Goal: Task Accomplishment & Management: Complete application form

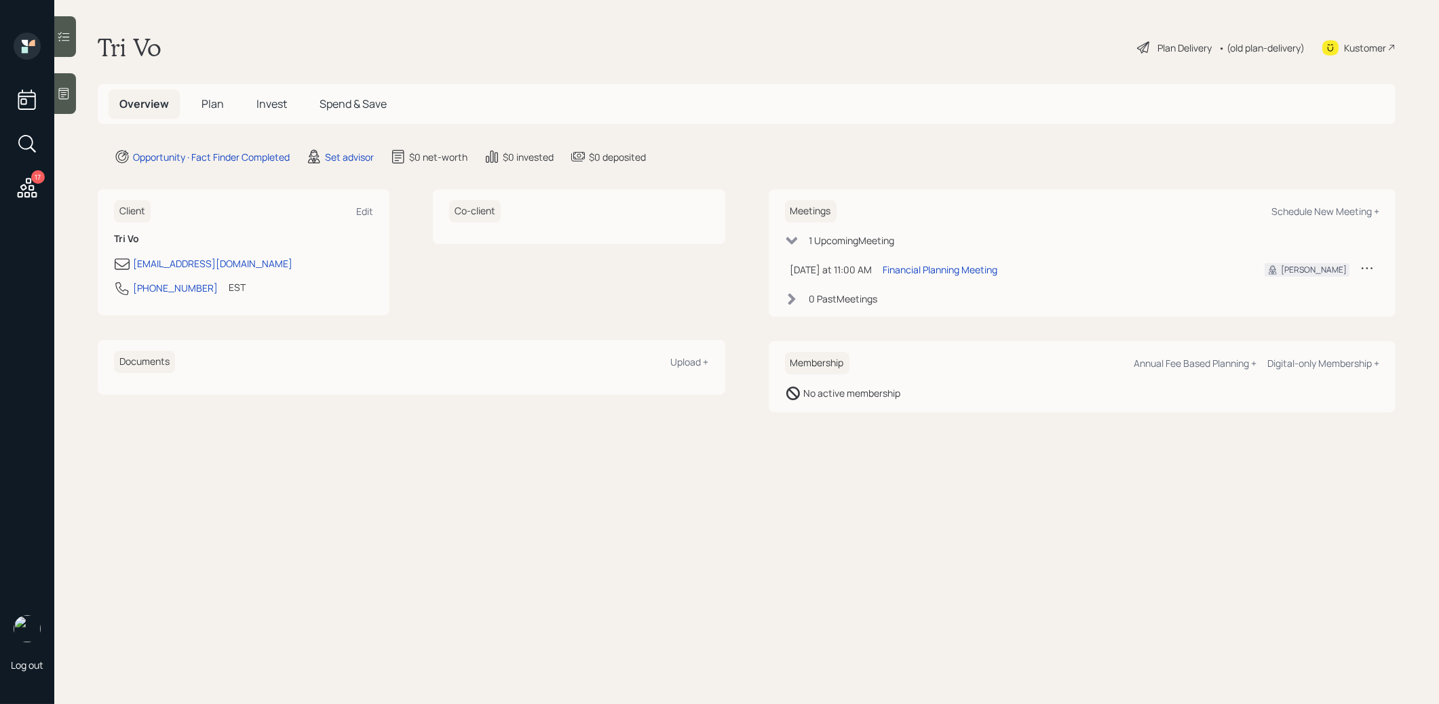
click at [358, 169] on main "Tri Vo Plan Delivery • (old plan-delivery) Kustomer Overview Plan Invest Spend …" at bounding box center [746, 352] width 1385 height 704
click at [354, 154] on div "Set advisor" at bounding box center [349, 157] width 49 height 14
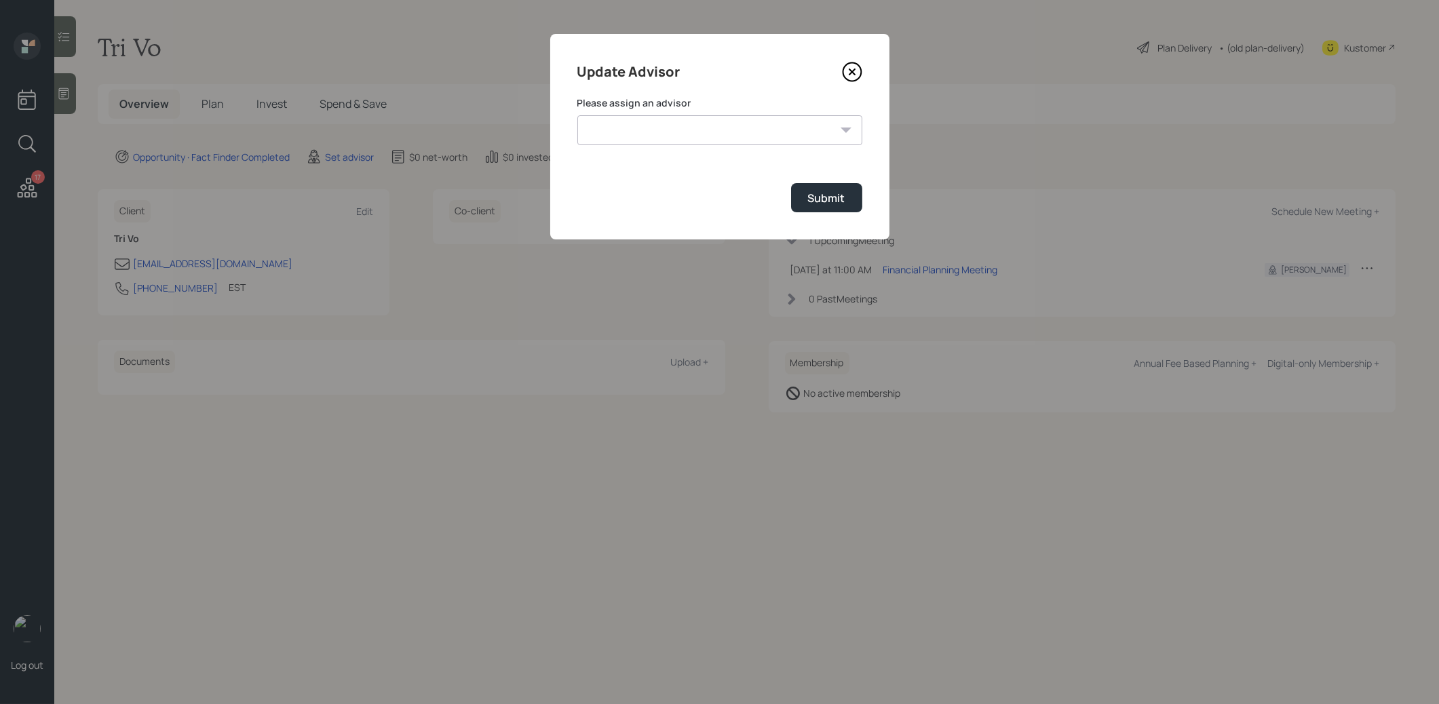
click at [656, 132] on select "[PERSON_NAME] [PERSON_NAME] [PERSON_NAME] End [PERSON_NAME] [PERSON_NAME] [PERS…" at bounding box center [719, 130] width 285 height 30
select select "8b79112e-3cfb-44f9-89e7-15267fe946c1"
click at [577, 115] on select "[PERSON_NAME] [PERSON_NAME] [PERSON_NAME] End [PERSON_NAME] [PERSON_NAME] [PERS…" at bounding box center [719, 130] width 285 height 30
click at [831, 191] on div "Submit" at bounding box center [826, 198] width 37 height 15
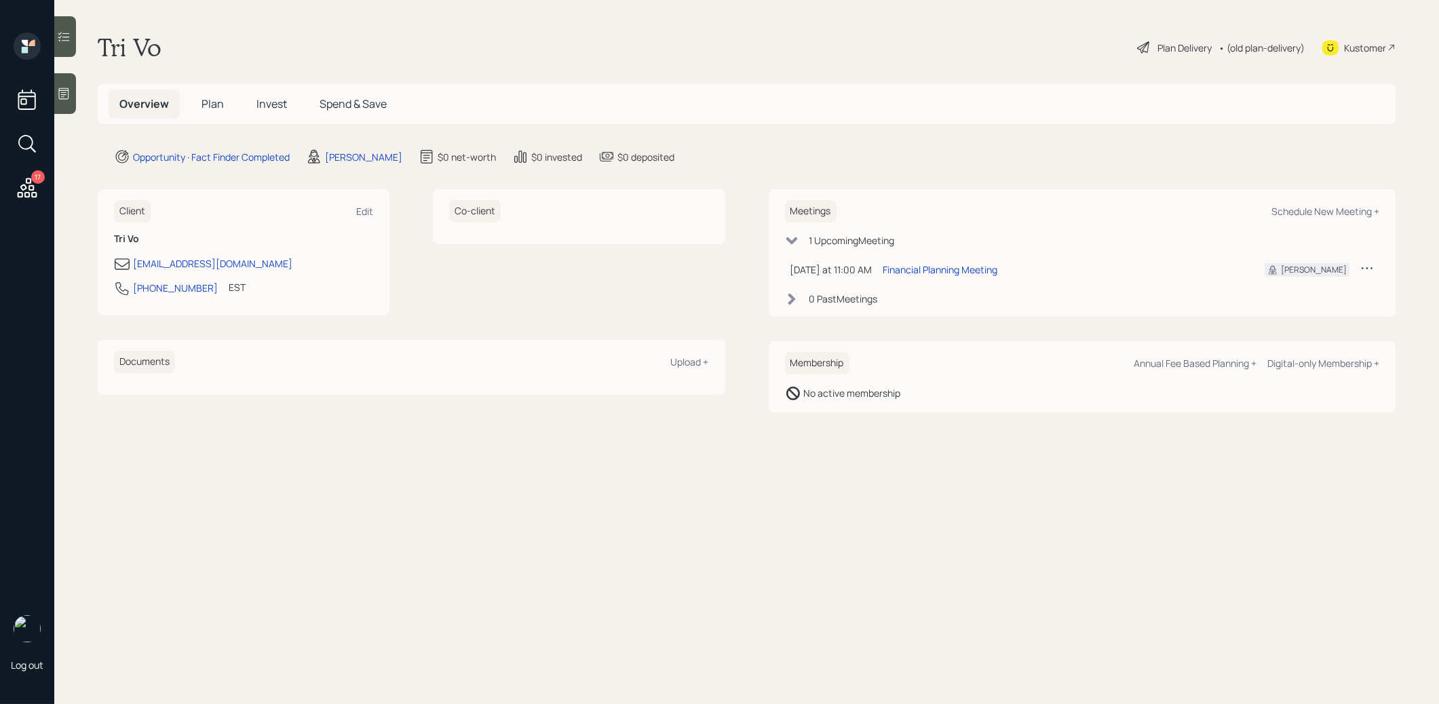
click at [74, 93] on div at bounding box center [65, 93] width 22 height 41
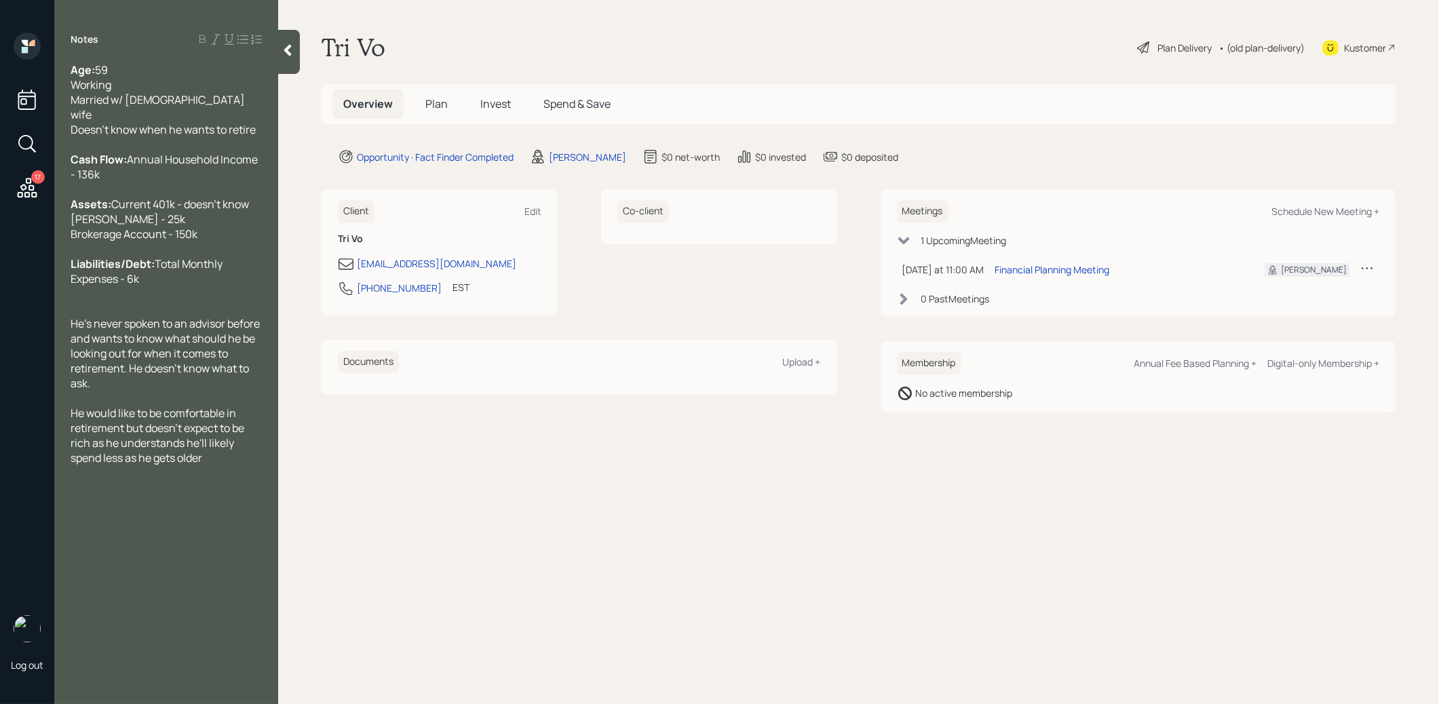
click at [436, 107] on span "Plan" at bounding box center [436, 103] width 22 height 15
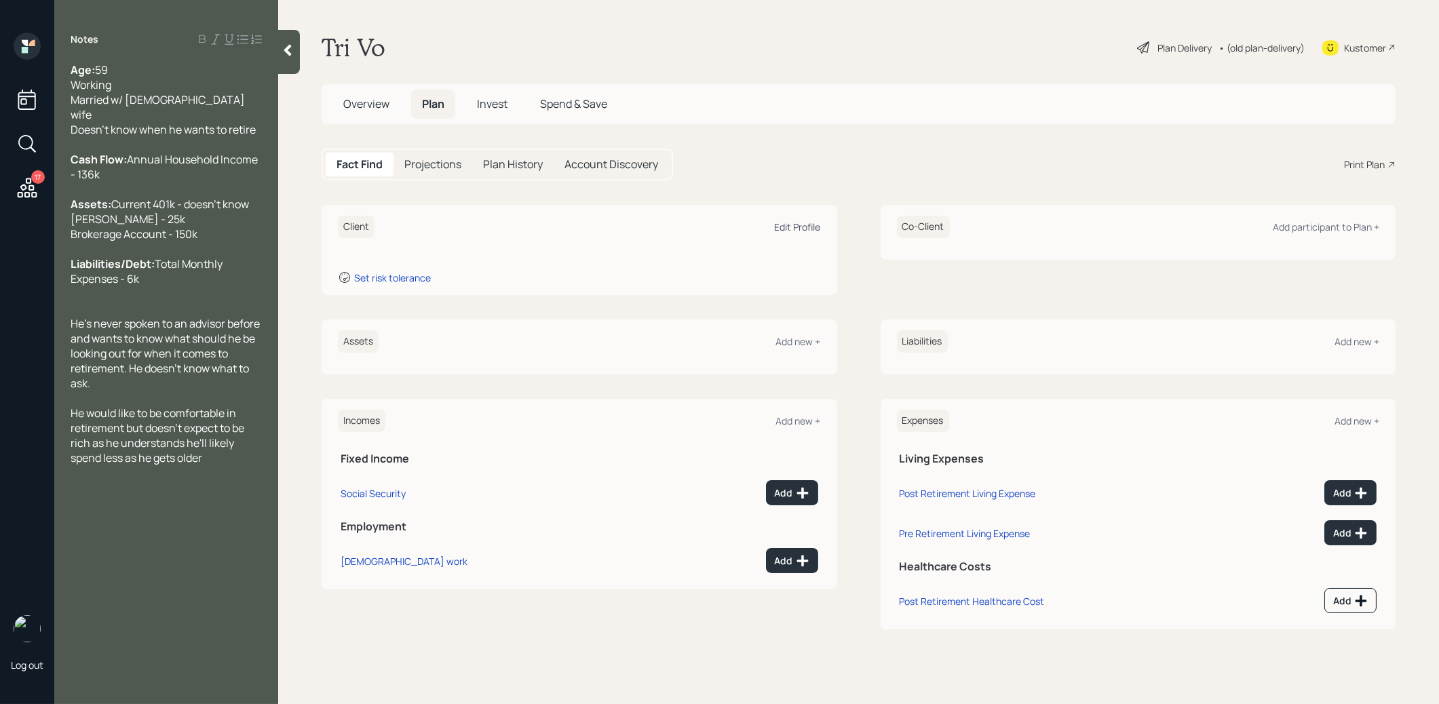
click at [787, 223] on div "Edit Profile" at bounding box center [798, 226] width 46 height 13
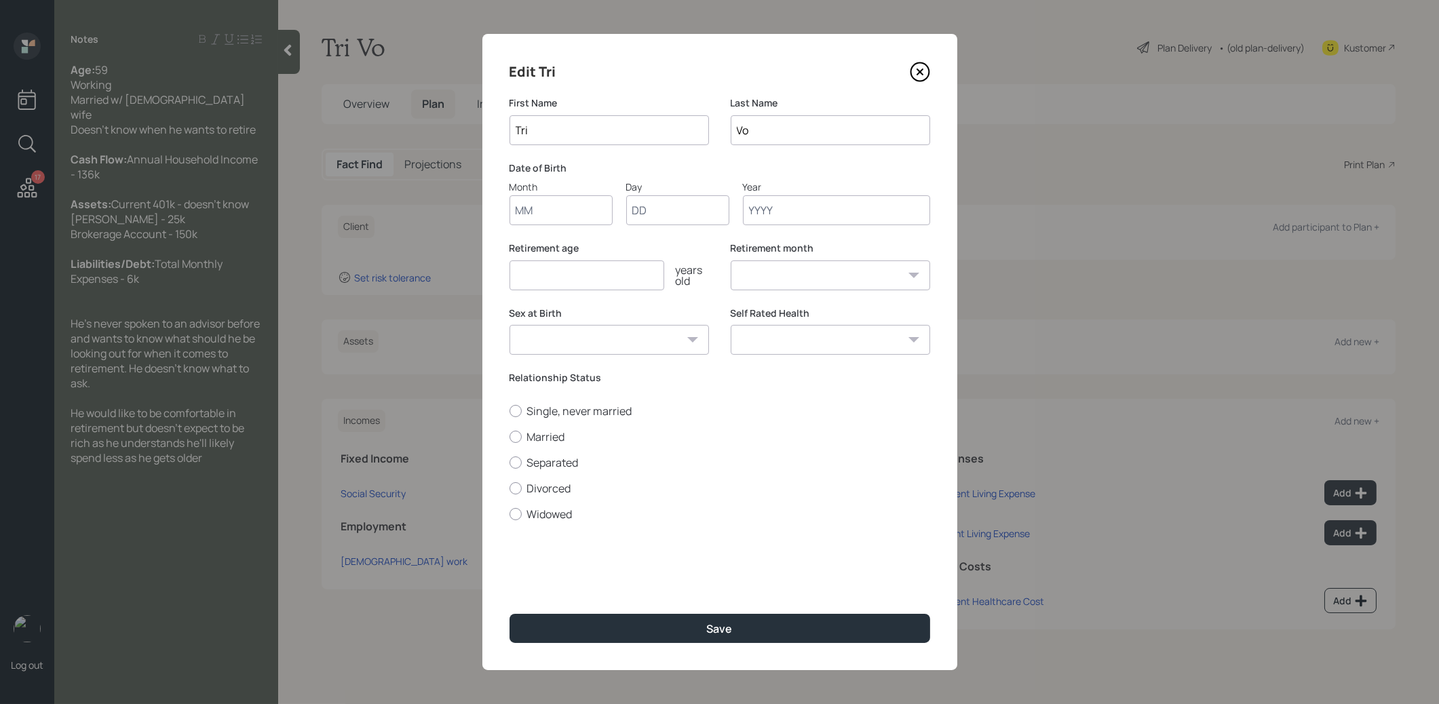
click at [538, 217] on input "Month" at bounding box center [560, 210] width 103 height 30
type input "01"
type input "1960"
select select "1"
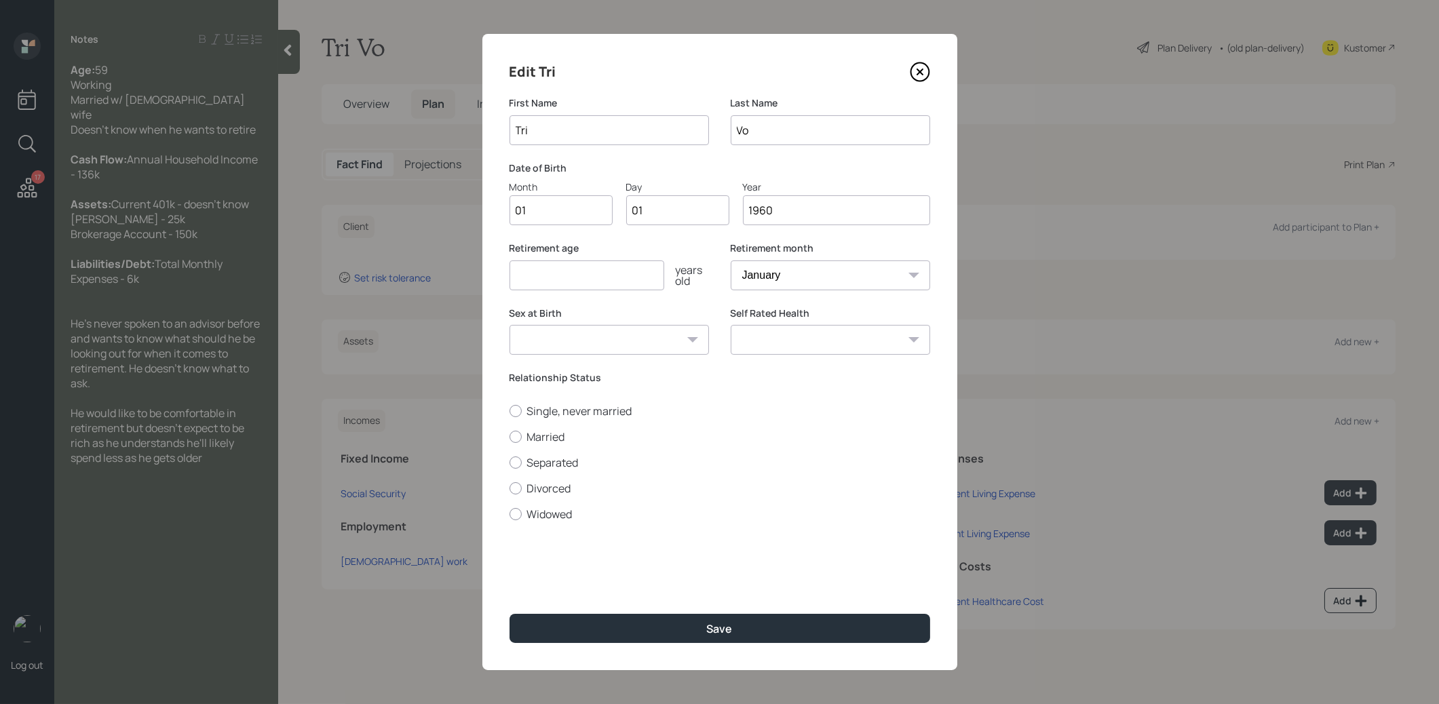
type input "1960"
click at [526, 284] on input "number" at bounding box center [586, 275] width 155 height 30
type input "67"
click at [643, 617] on button "Save" at bounding box center [719, 628] width 421 height 29
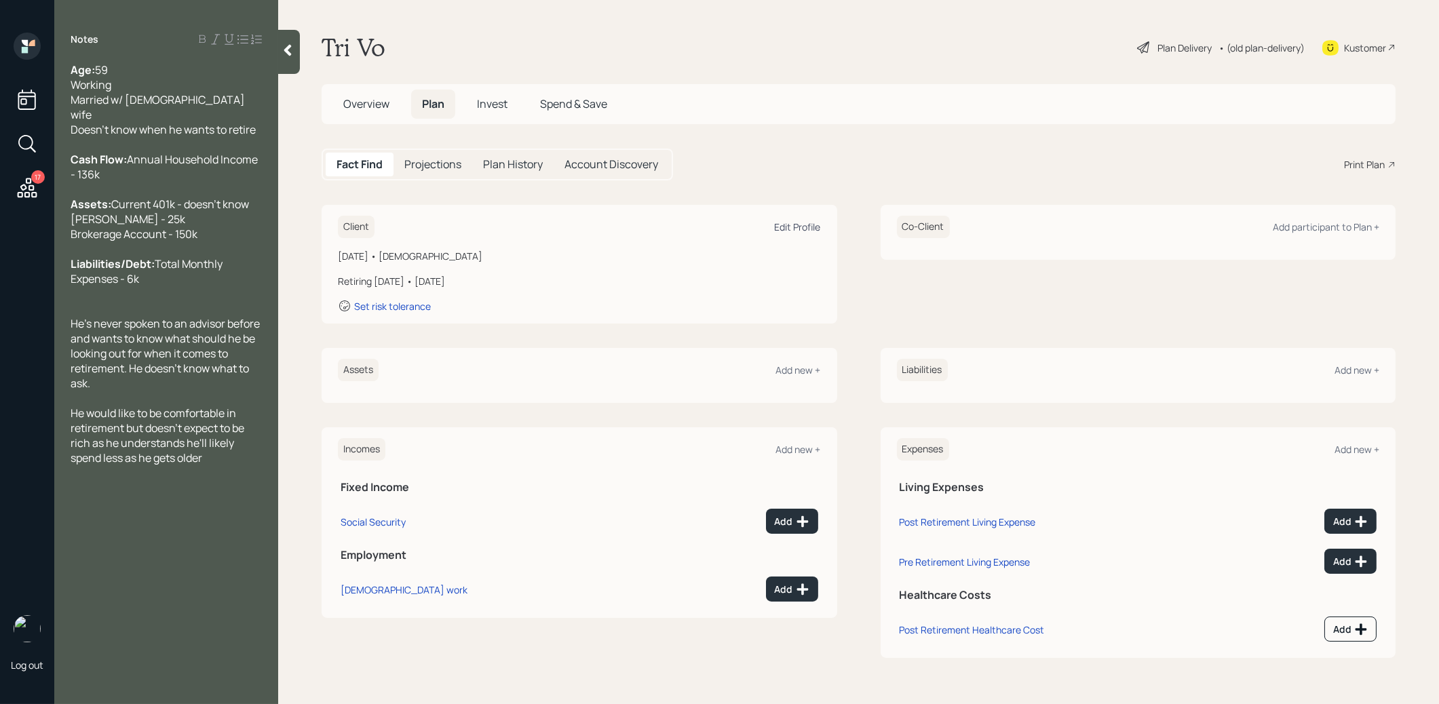
click at [803, 225] on div "Edit Profile" at bounding box center [798, 226] width 46 height 13
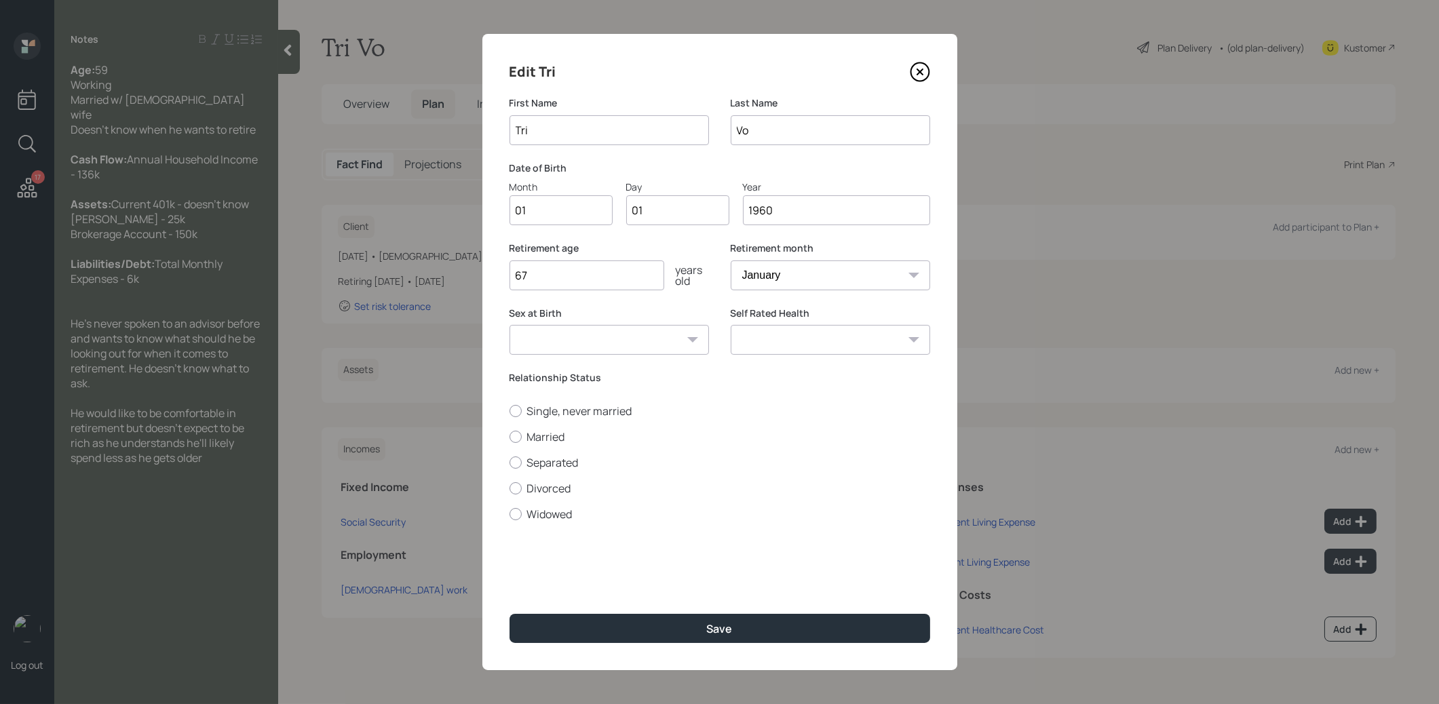
click at [779, 214] on input "1960" at bounding box center [836, 210] width 187 height 30
type input "1966"
click at [516, 437] on div at bounding box center [515, 437] width 12 height 12
click at [509, 437] on input "Married" at bounding box center [509, 436] width 1 height 1
radio input "true"
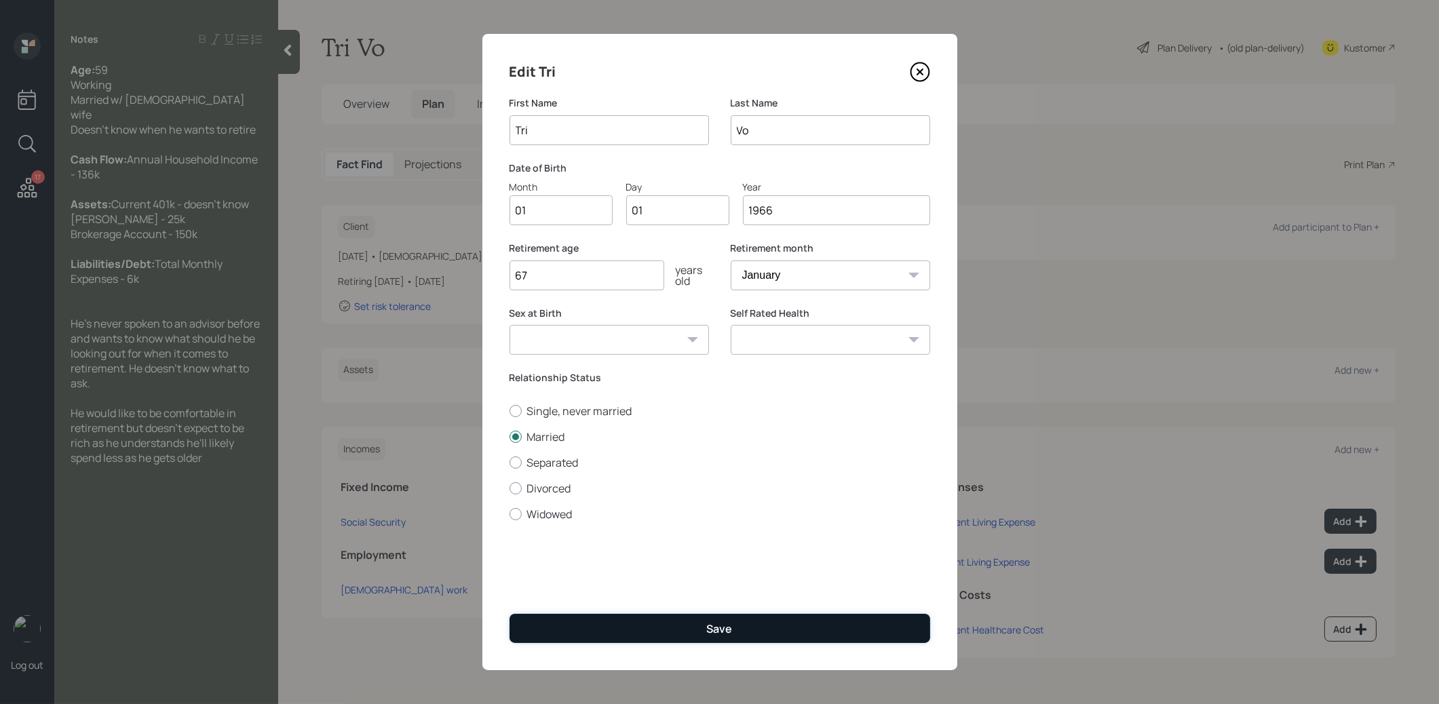
click at [571, 628] on button "Save" at bounding box center [719, 628] width 421 height 29
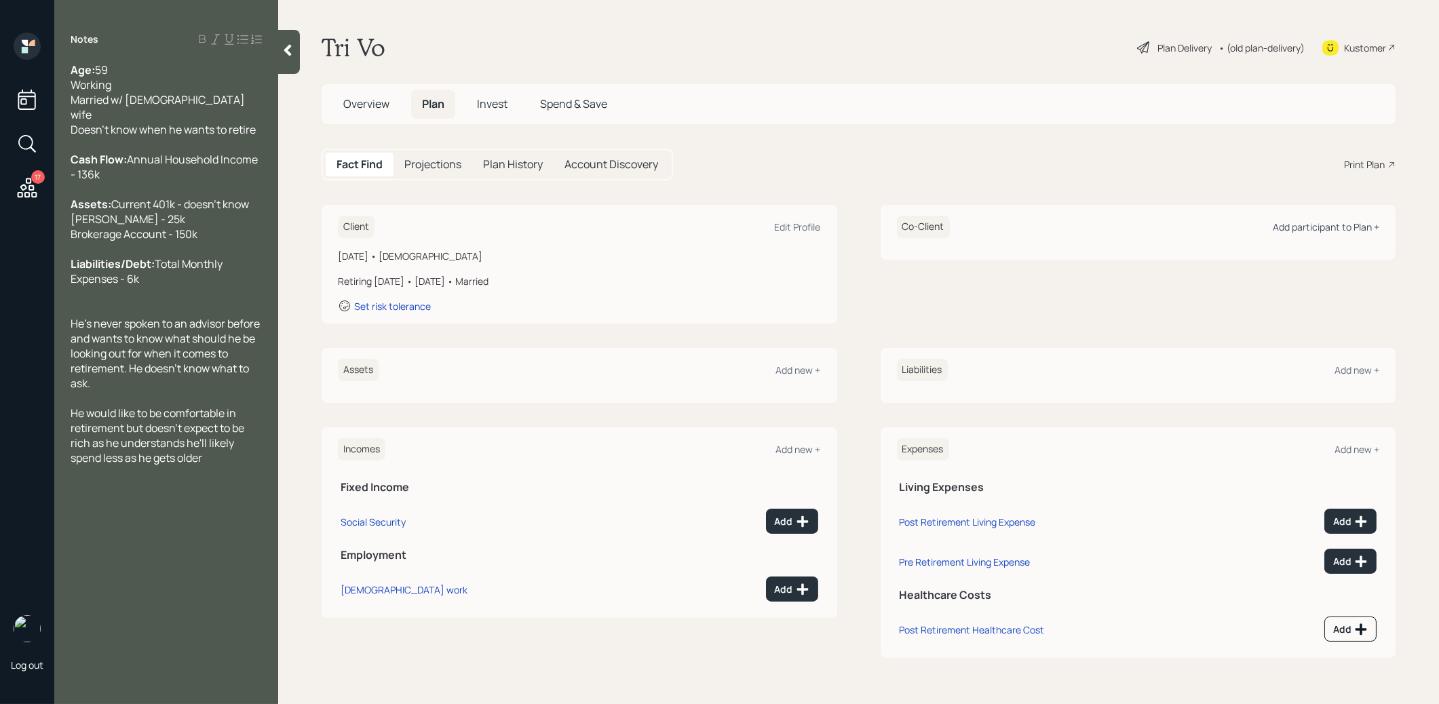
click at [1319, 229] on div "Add participant to Plan +" at bounding box center [1326, 226] width 107 height 13
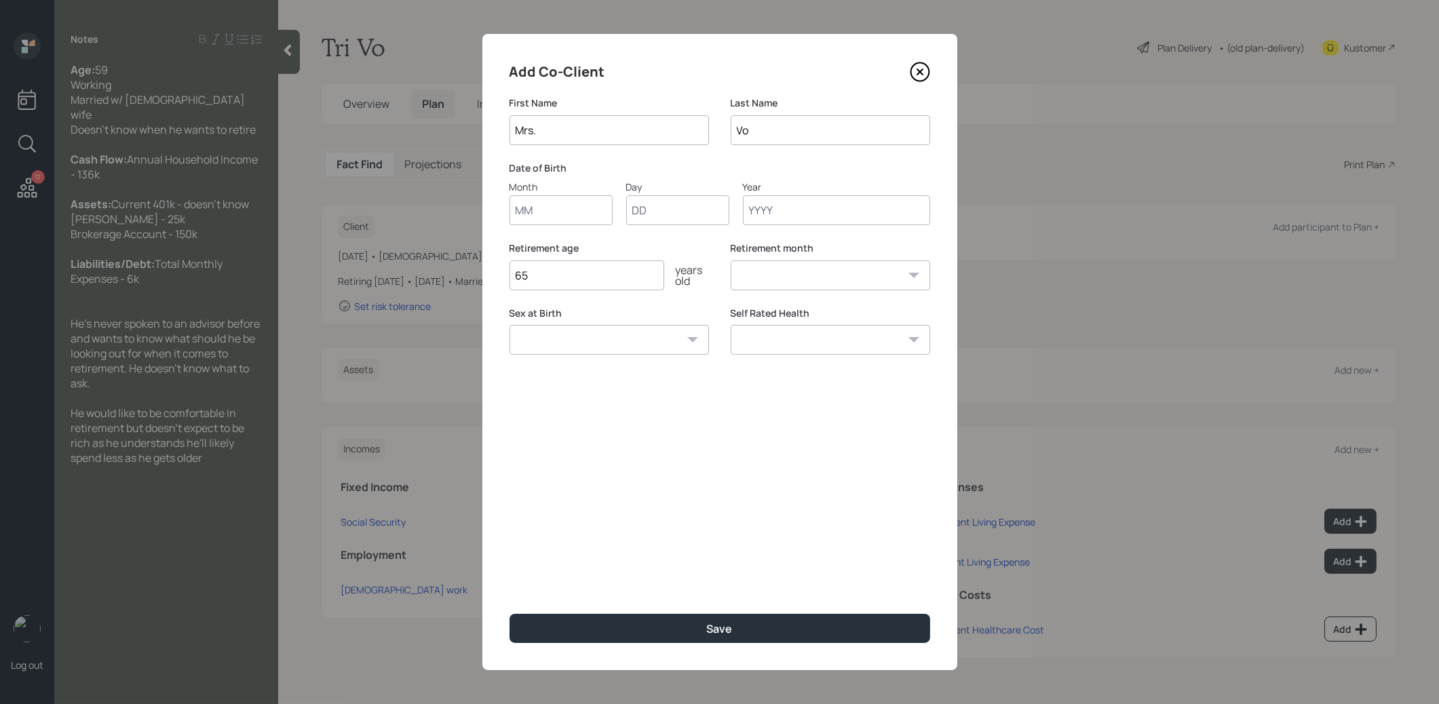
type input "Mrs."
click at [560, 201] on input "Month" at bounding box center [560, 210] width 103 height 30
type input "01"
type input "1967"
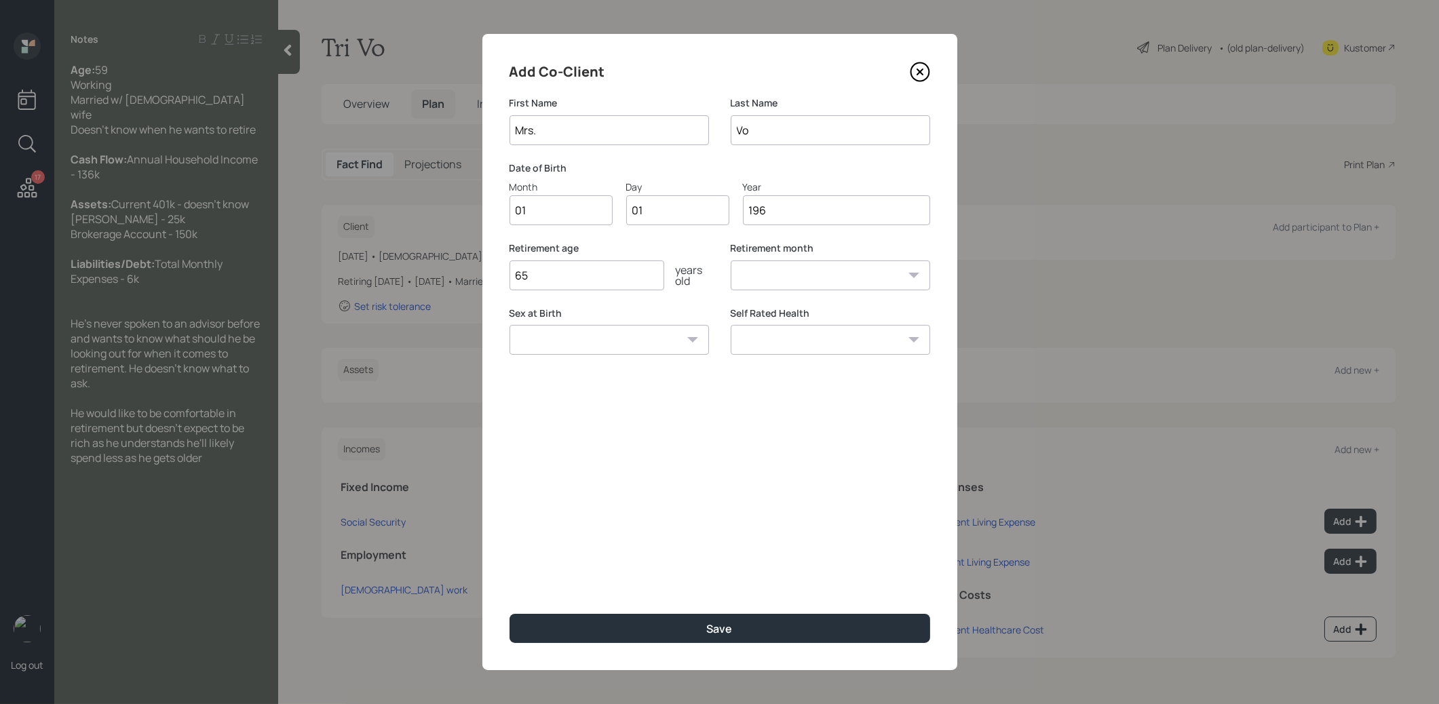
select select "1"
type input "1967"
click at [618, 627] on button "Save" at bounding box center [719, 628] width 421 height 29
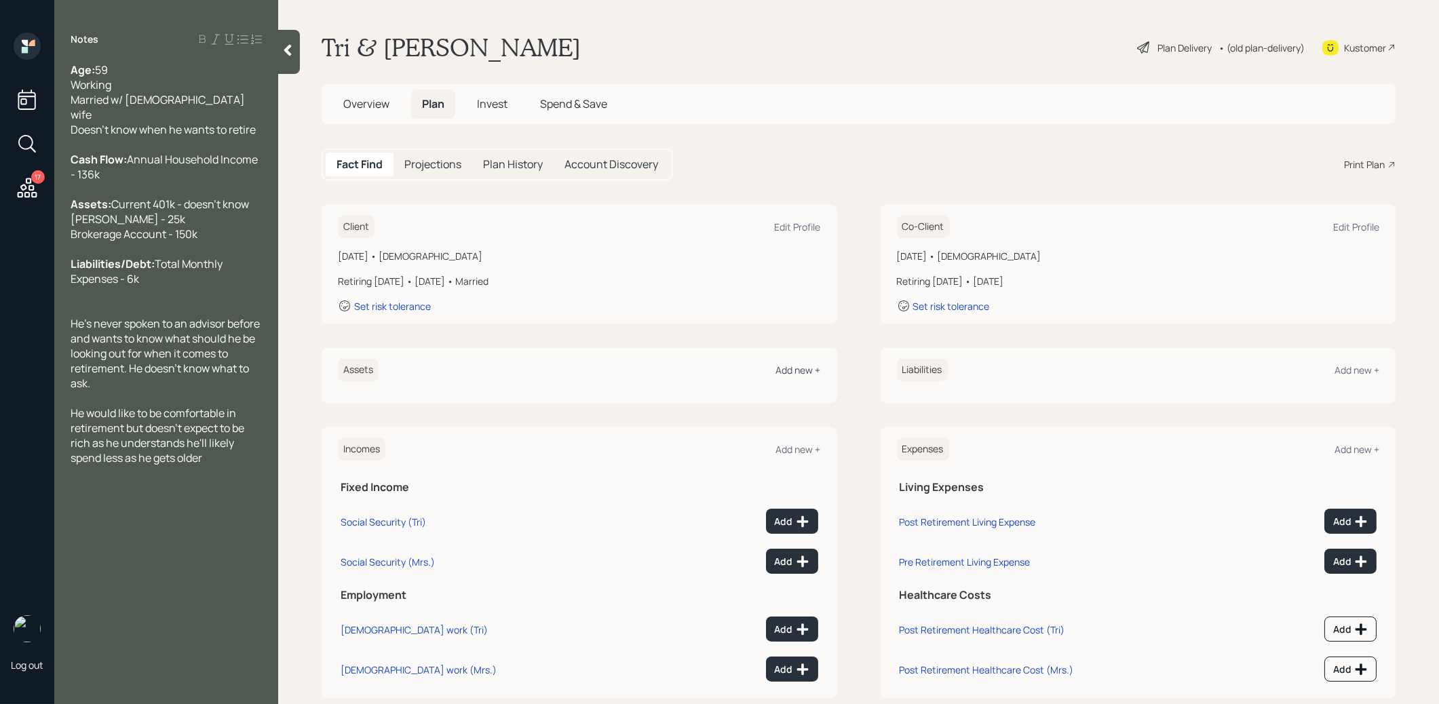
click at [798, 371] on div "Add new +" at bounding box center [798, 370] width 45 height 13
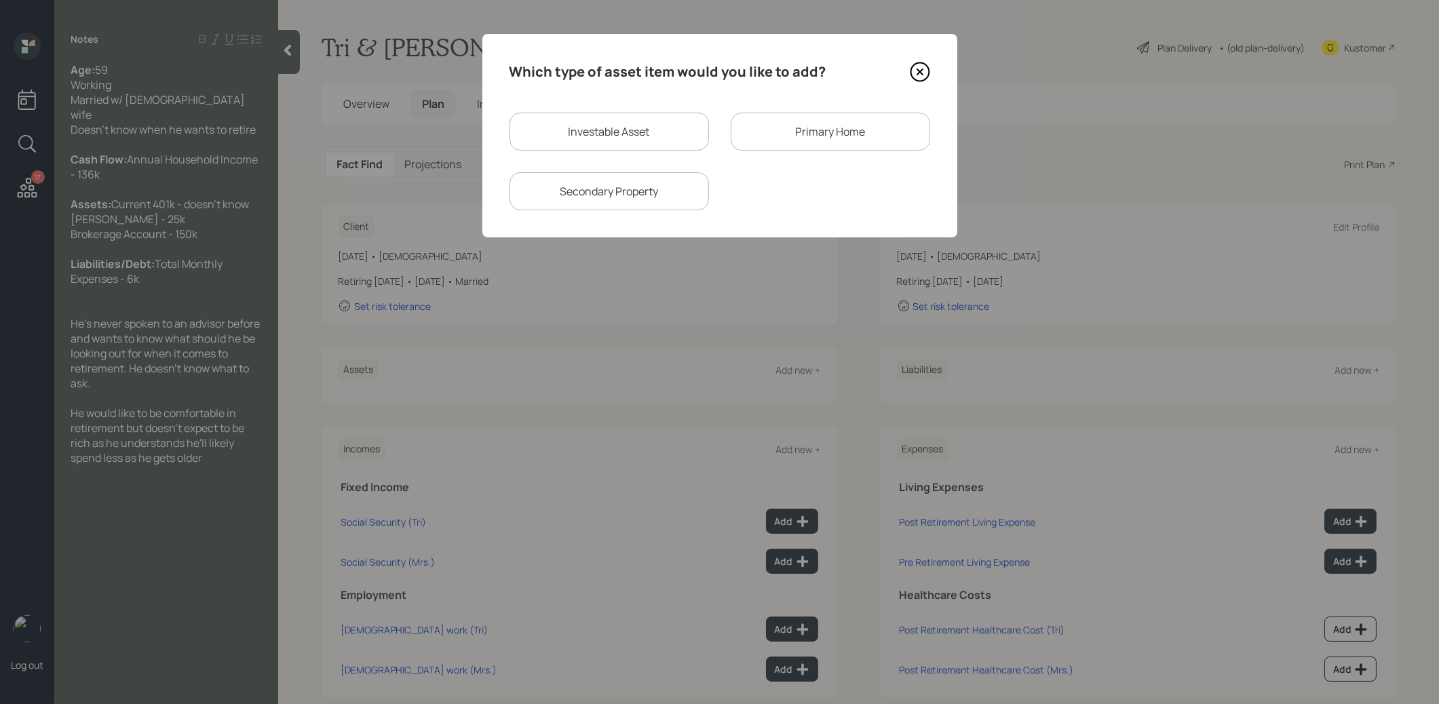
click at [642, 126] on div "Investable Asset" at bounding box center [608, 132] width 199 height 38
select select "taxable"
select select "balanced"
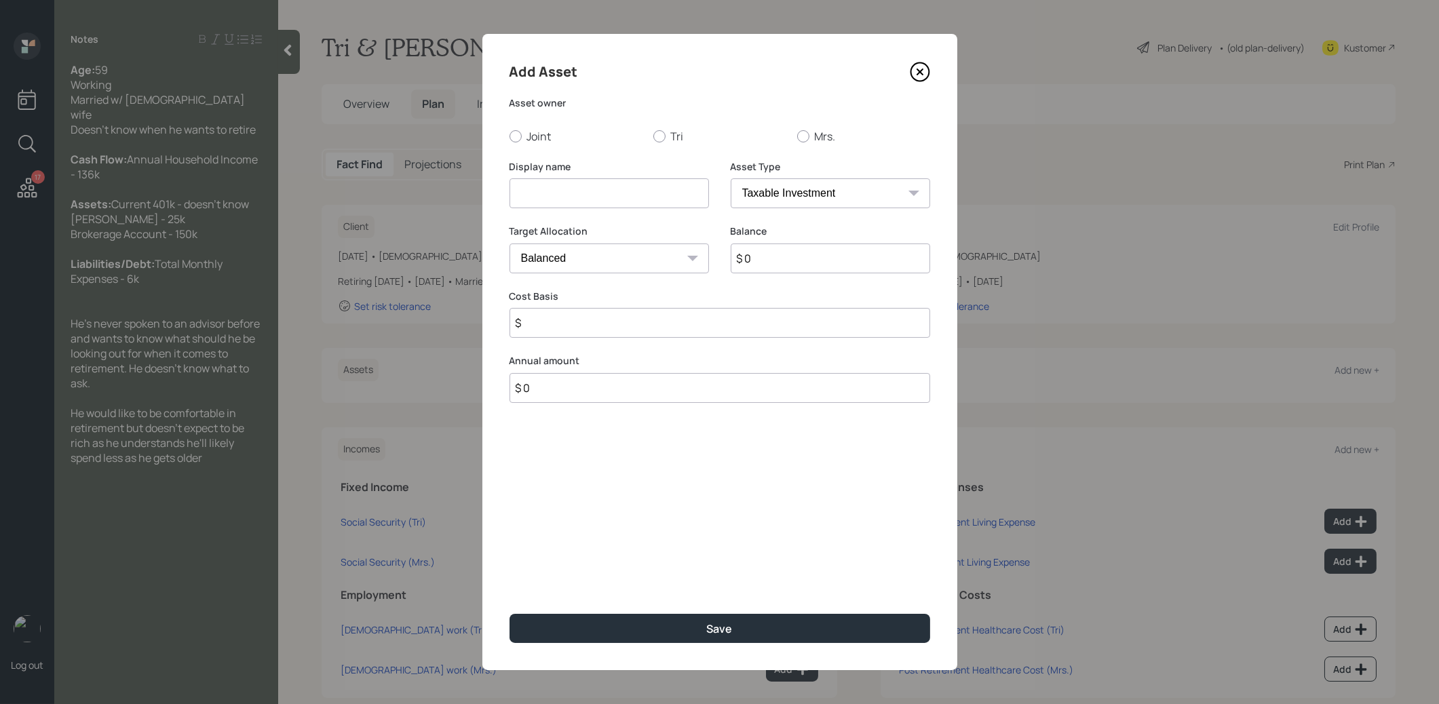
click at [598, 191] on input at bounding box center [608, 193] width 199 height 30
type input "Current 401k"
click at [815, 191] on select "SEP [PERSON_NAME] IRA 401(k) [PERSON_NAME] 401(k) 403(b) [PERSON_NAME] 403(b) 4…" at bounding box center [830, 193] width 199 height 30
select select "company_sponsored"
click at [731, 178] on select "SEP [PERSON_NAME] IRA 401(k) [PERSON_NAME] 401(k) 403(b) [PERSON_NAME] 403(b) 4…" at bounding box center [830, 193] width 199 height 30
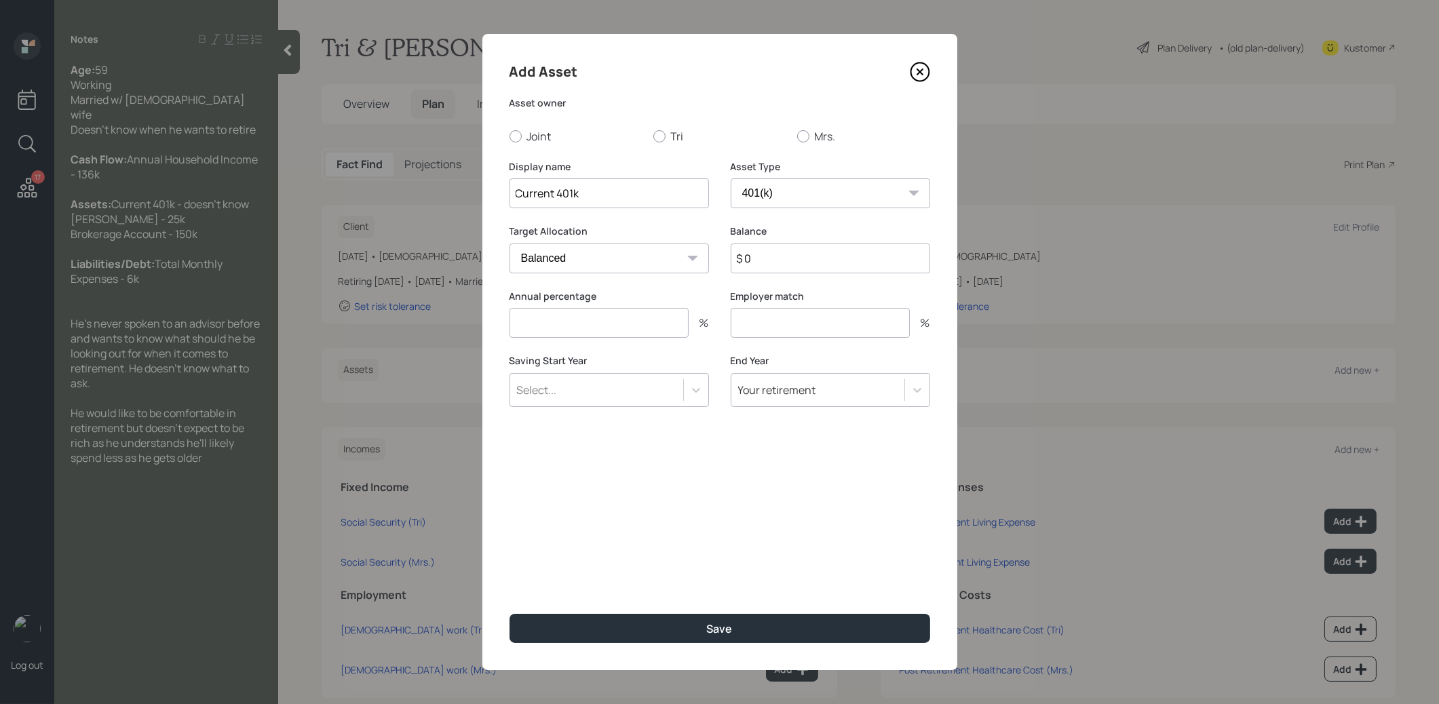
click at [764, 262] on input "$ 0" at bounding box center [830, 259] width 199 height 30
type input "$ 1"
click at [585, 326] on input "number" at bounding box center [598, 323] width 179 height 30
type input "0"
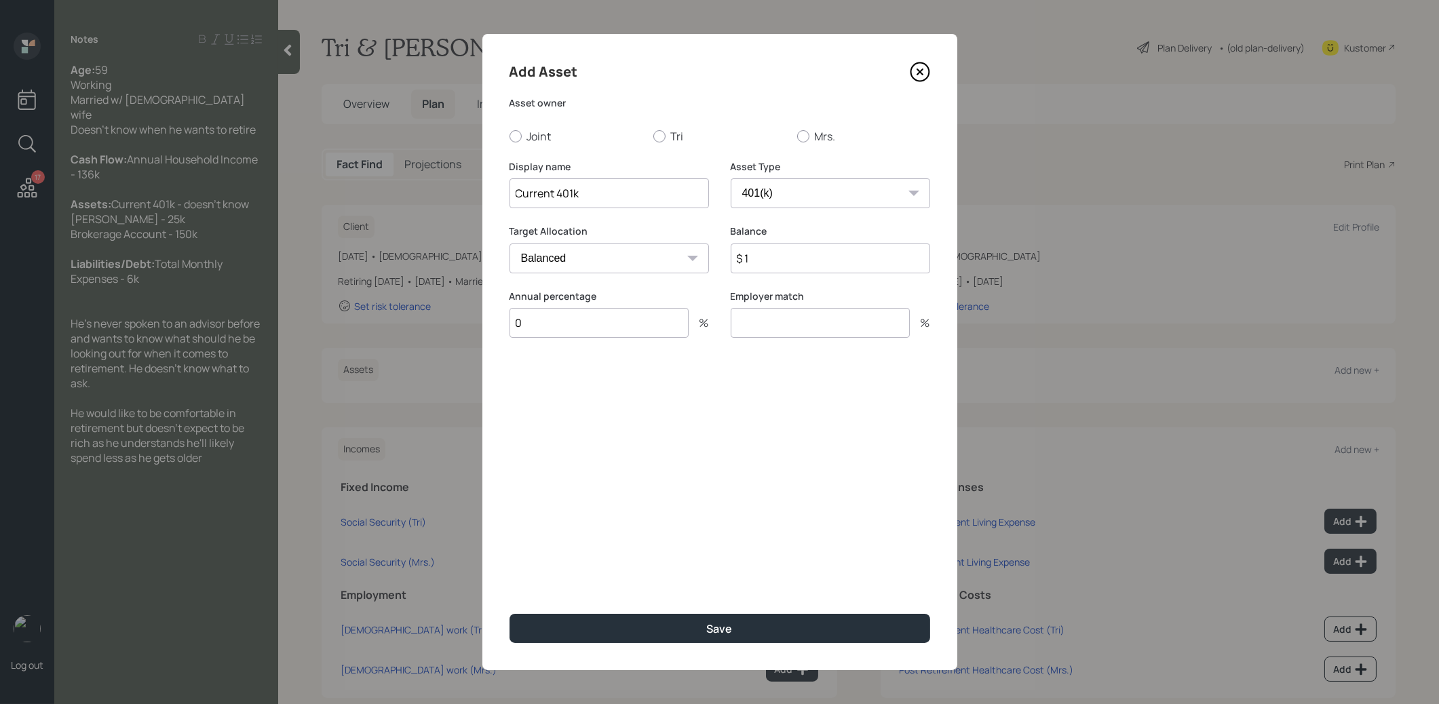
click at [756, 321] on input "number" at bounding box center [820, 323] width 179 height 30
type input "0"
click at [657, 134] on div at bounding box center [659, 136] width 12 height 12
click at [653, 136] on input "Tri" at bounding box center [653, 136] width 1 height 1
radio input "true"
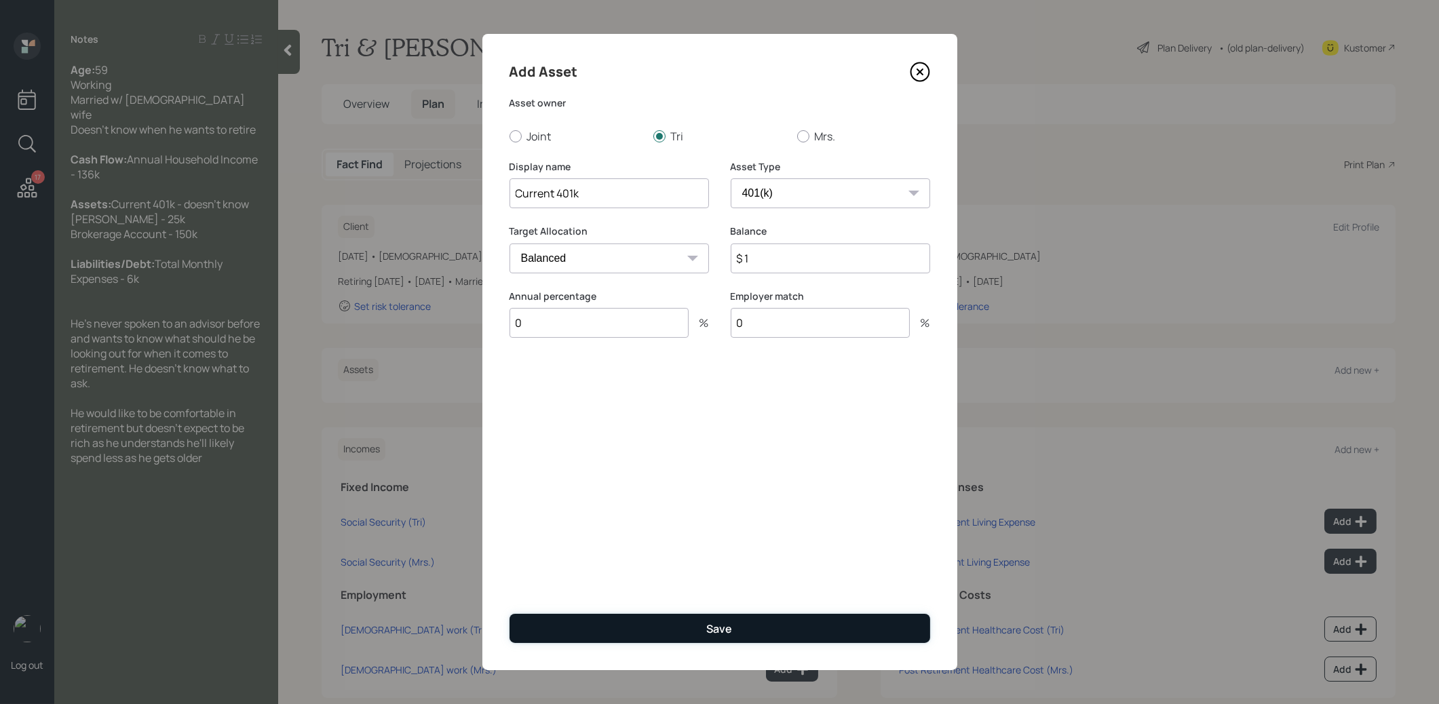
click at [581, 631] on button "Save" at bounding box center [719, 628] width 421 height 29
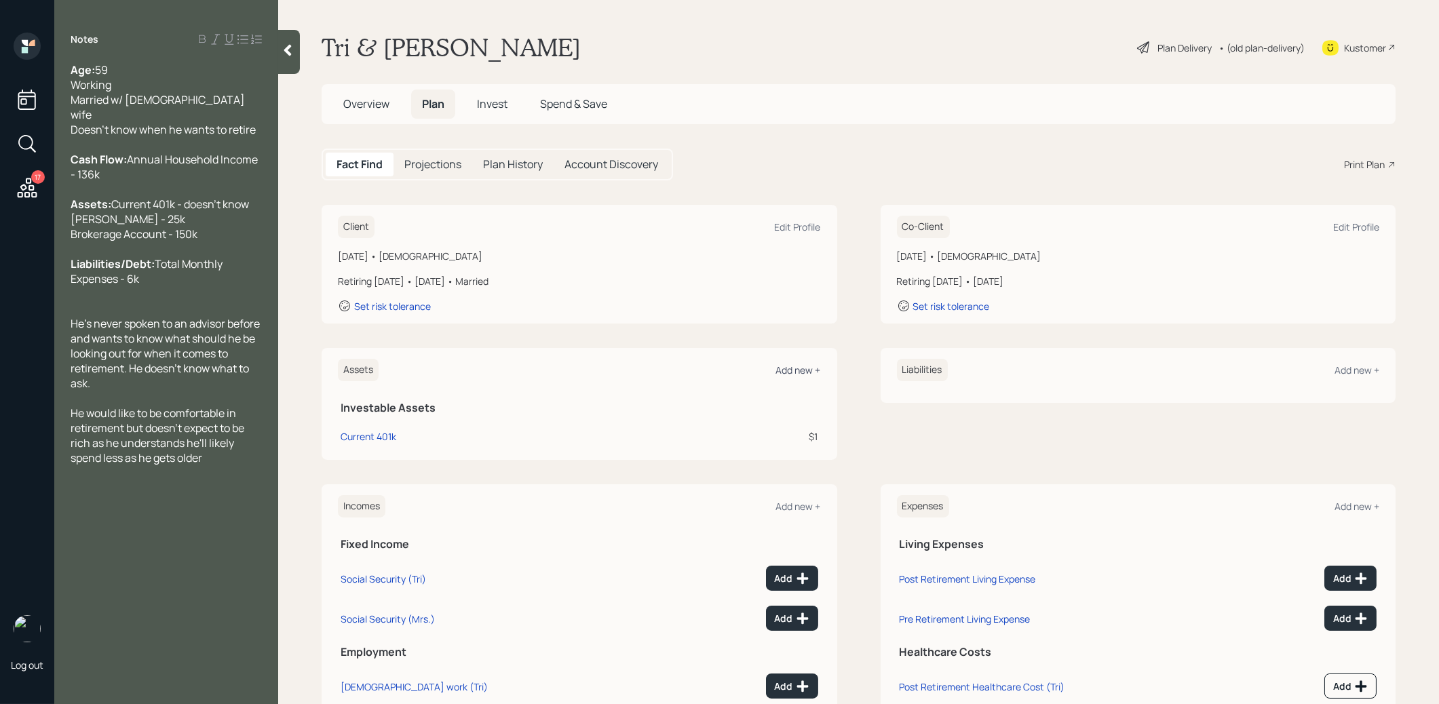
click at [790, 364] on div "Add new +" at bounding box center [798, 370] width 45 height 13
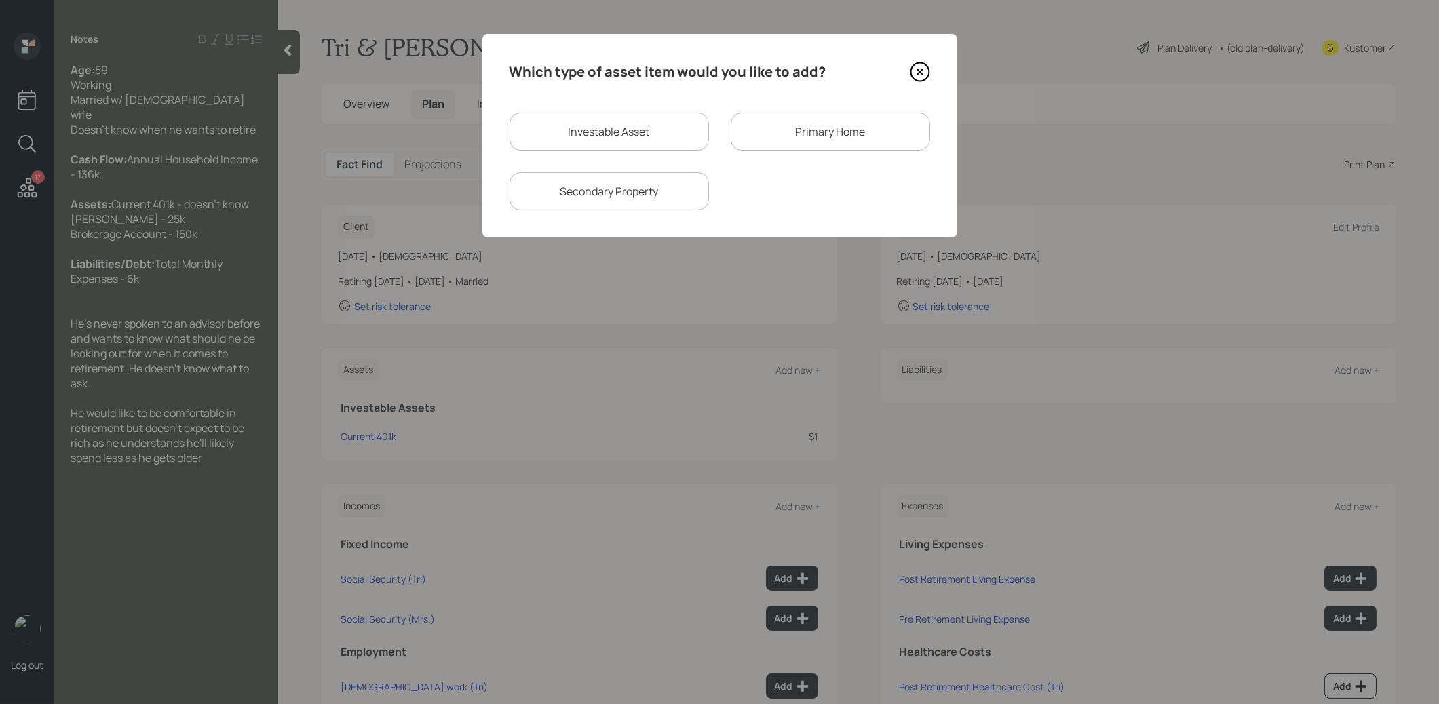
click at [624, 134] on div "Investable Asset" at bounding box center [608, 132] width 199 height 38
select select "taxable"
select select "balanced"
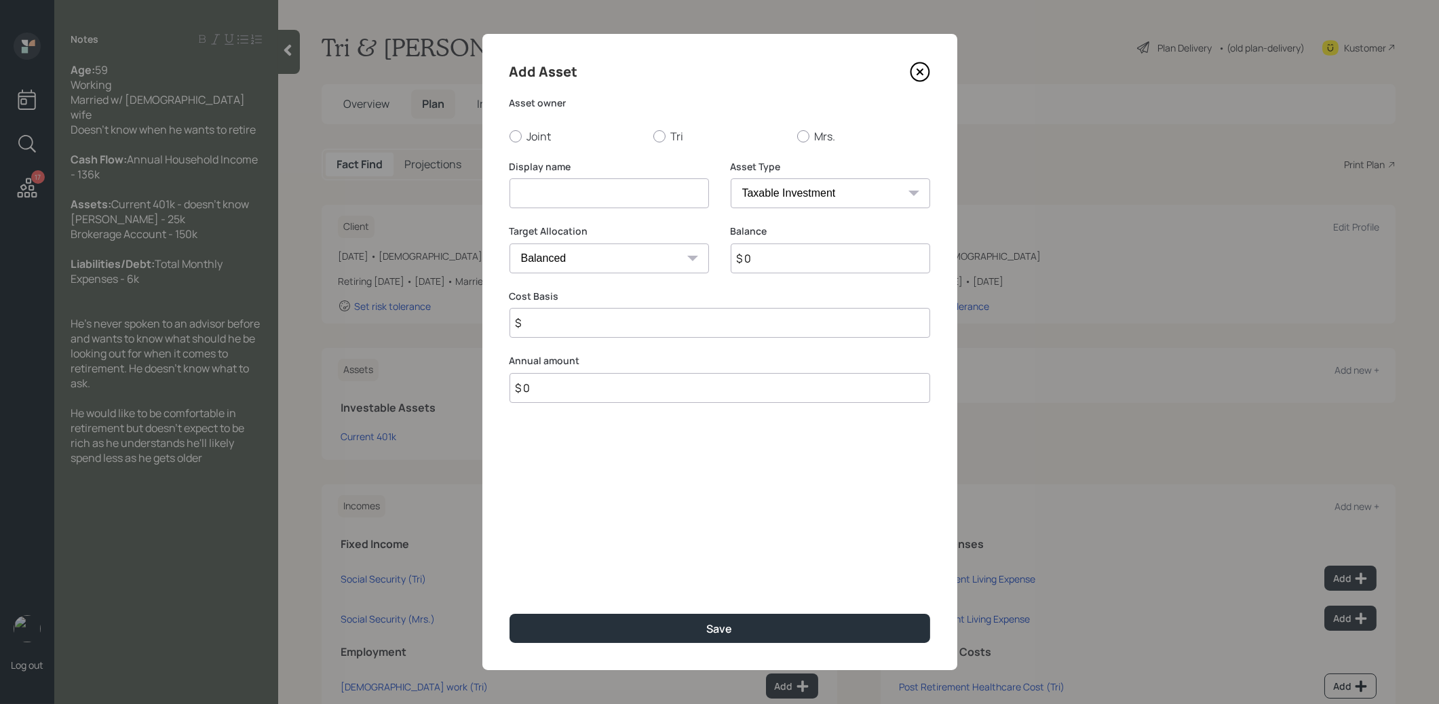
click at [634, 202] on input at bounding box center [608, 193] width 199 height 30
type input "[PERSON_NAME]"
click at [661, 138] on div at bounding box center [659, 136] width 12 height 12
click at [653, 136] on input "Tri" at bounding box center [653, 136] width 1 height 1
radio input "true"
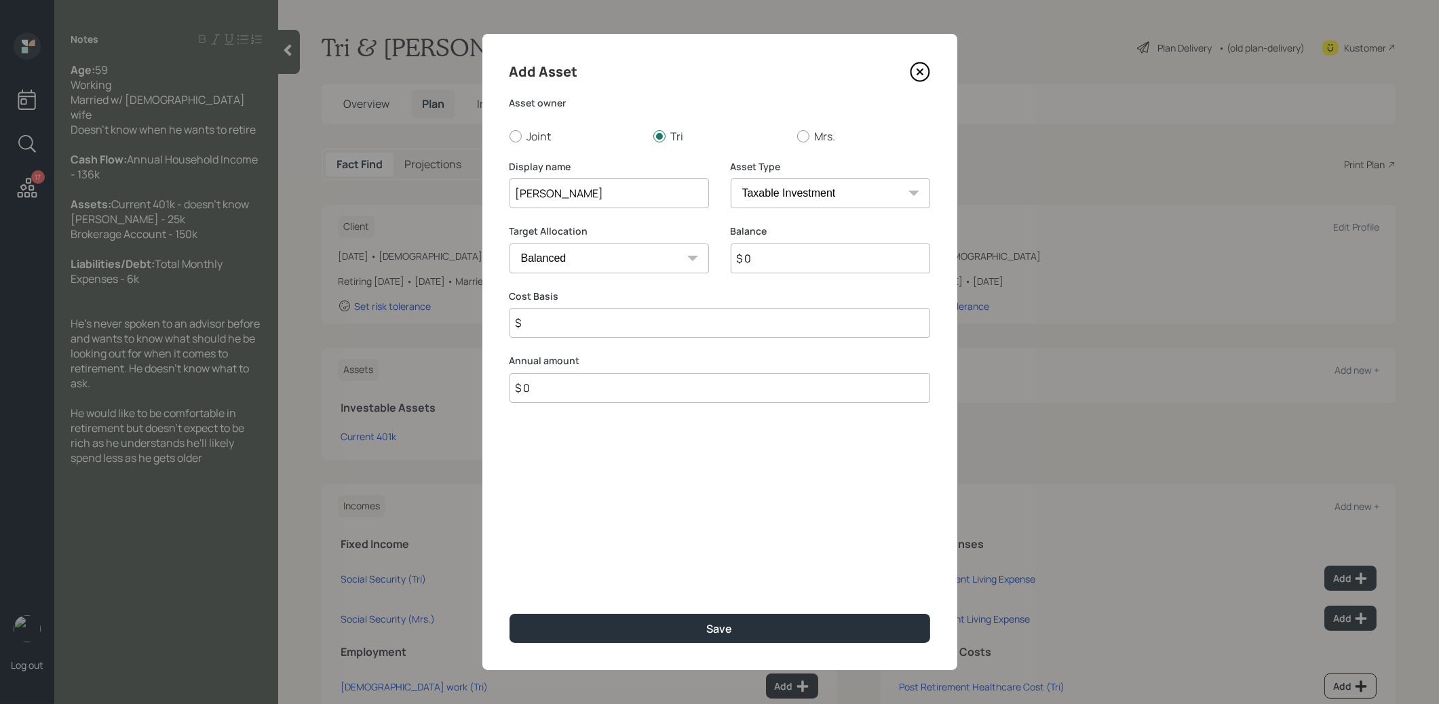
click at [804, 193] on select "SEP [PERSON_NAME] IRA 401(k) [PERSON_NAME] 401(k) 403(b) [PERSON_NAME] 403(b) 4…" at bounding box center [830, 193] width 199 height 30
select select "roth_ira"
click at [731, 178] on select "SEP [PERSON_NAME] IRA 401(k) [PERSON_NAME] 401(k) 403(b) [PERSON_NAME] 403(b) 4…" at bounding box center [830, 193] width 199 height 30
type input "$"
click at [772, 270] on input "$ 0" at bounding box center [830, 259] width 199 height 30
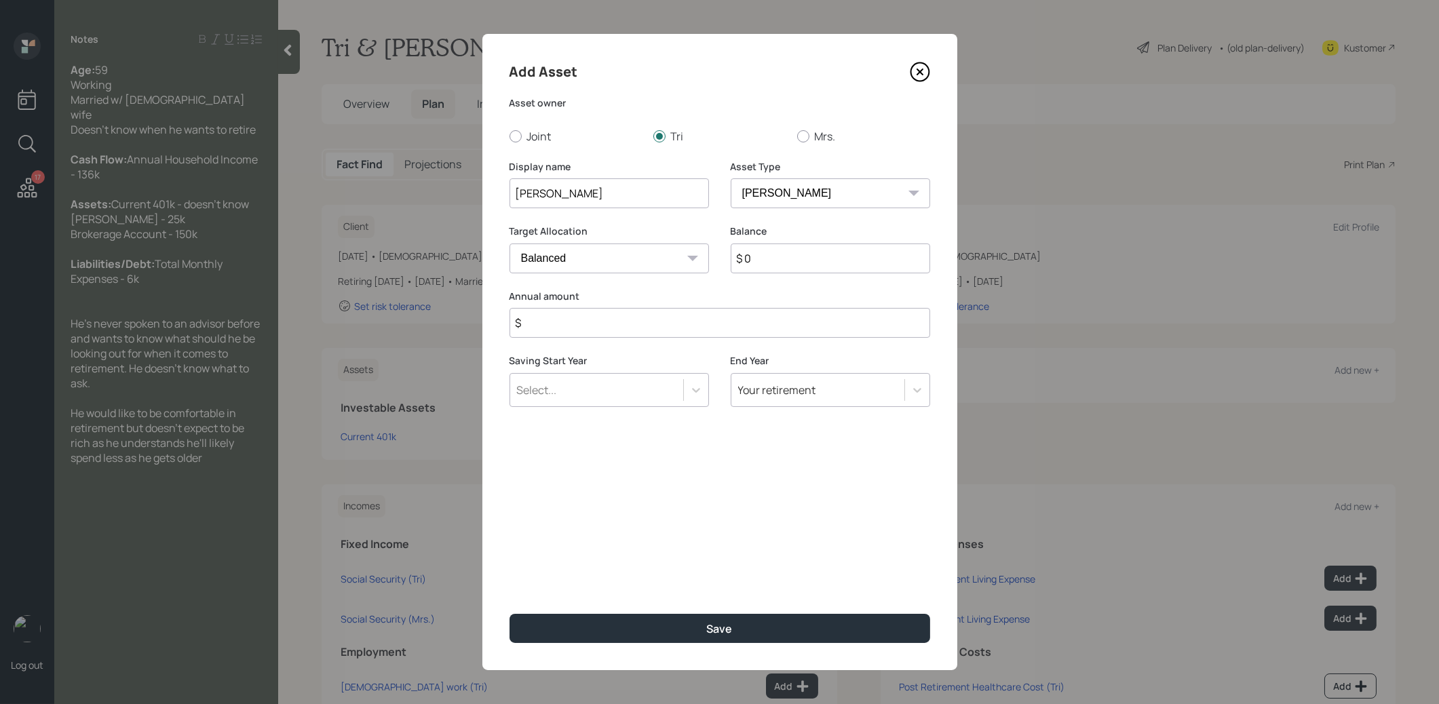
click at [772, 270] on input "$ 0" at bounding box center [830, 259] width 199 height 30
type input "$ 25,000"
click at [668, 329] on input "$" at bounding box center [719, 323] width 421 height 30
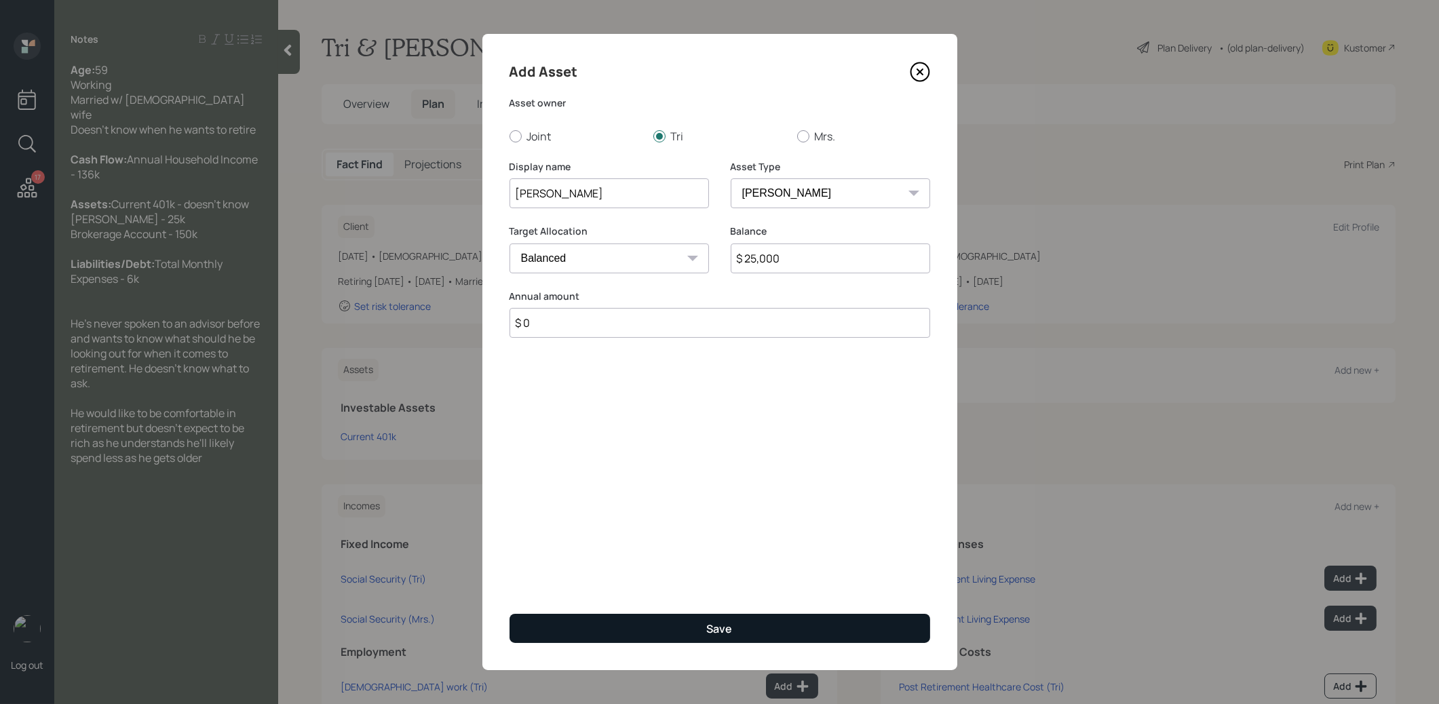
type input "$ 0"
click at [583, 635] on button "Save" at bounding box center [719, 628] width 421 height 29
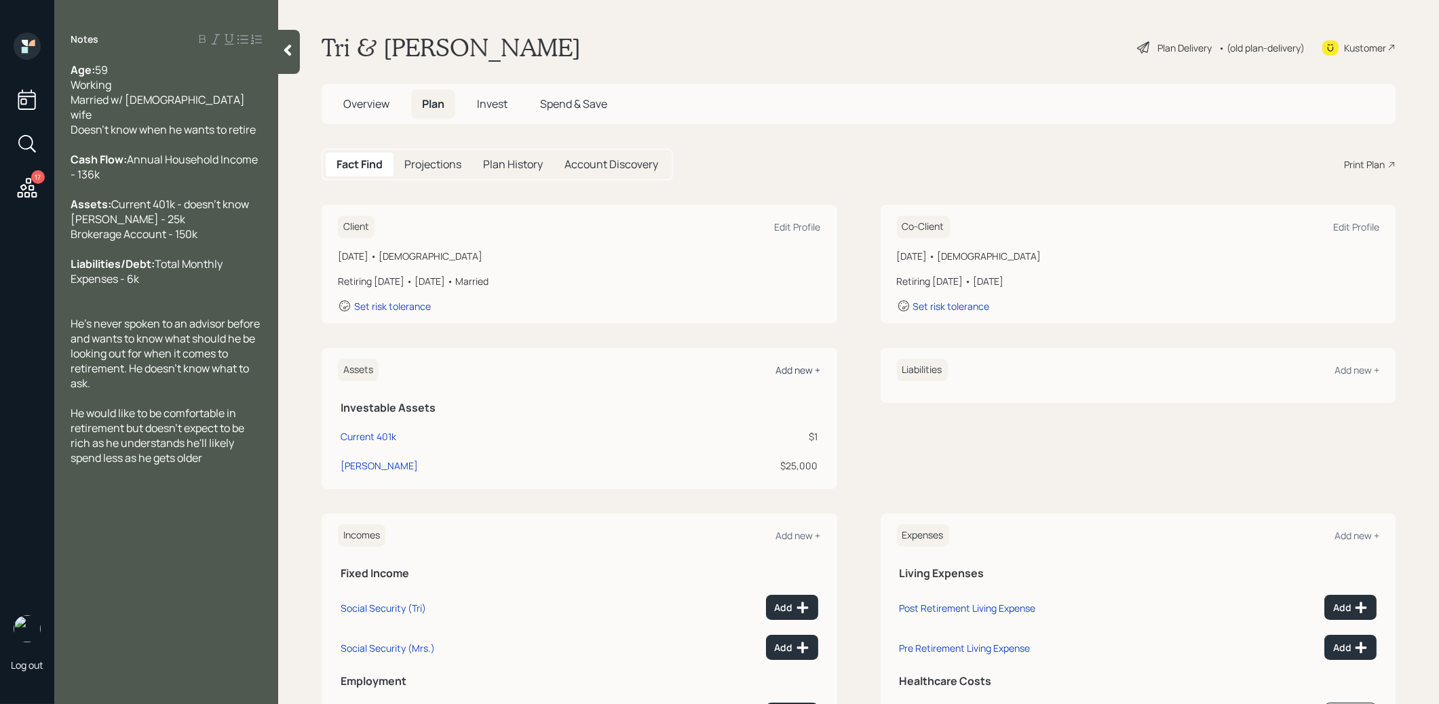
click at [794, 370] on div "Add new +" at bounding box center [798, 370] width 45 height 13
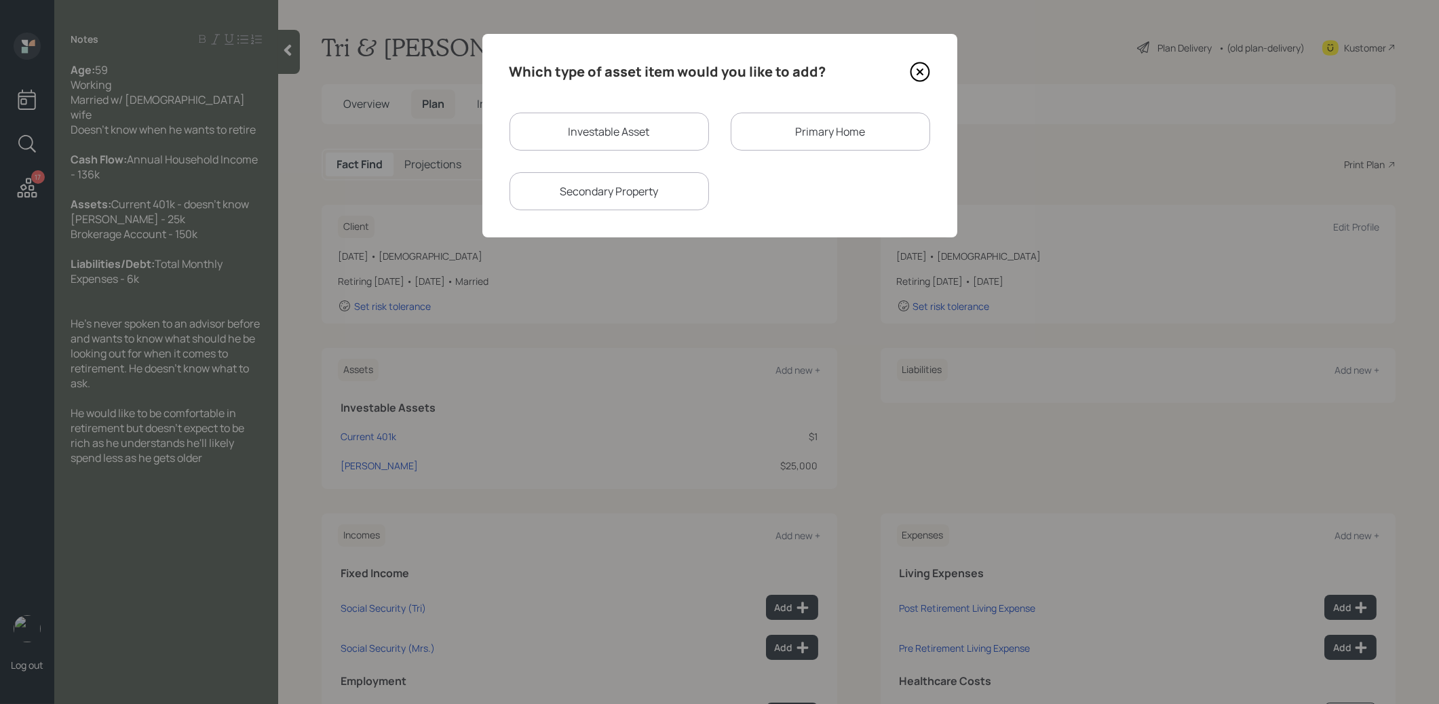
click at [637, 137] on div "Investable Asset" at bounding box center [608, 132] width 199 height 38
select select "taxable"
select select "balanced"
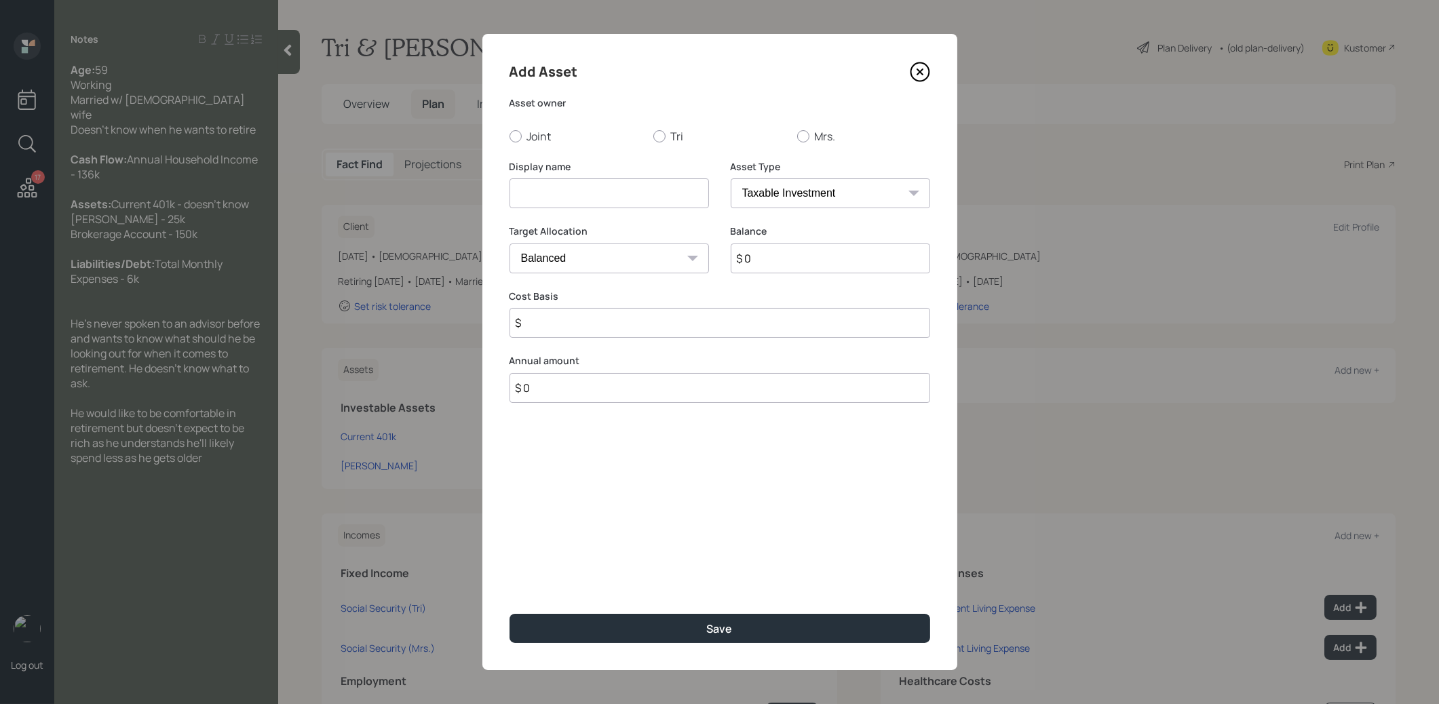
click at [577, 195] on input at bounding box center [608, 193] width 199 height 30
type input "Brokerage"
click at [765, 269] on input "$ 0" at bounding box center [830, 259] width 199 height 30
type input "$ 150,000"
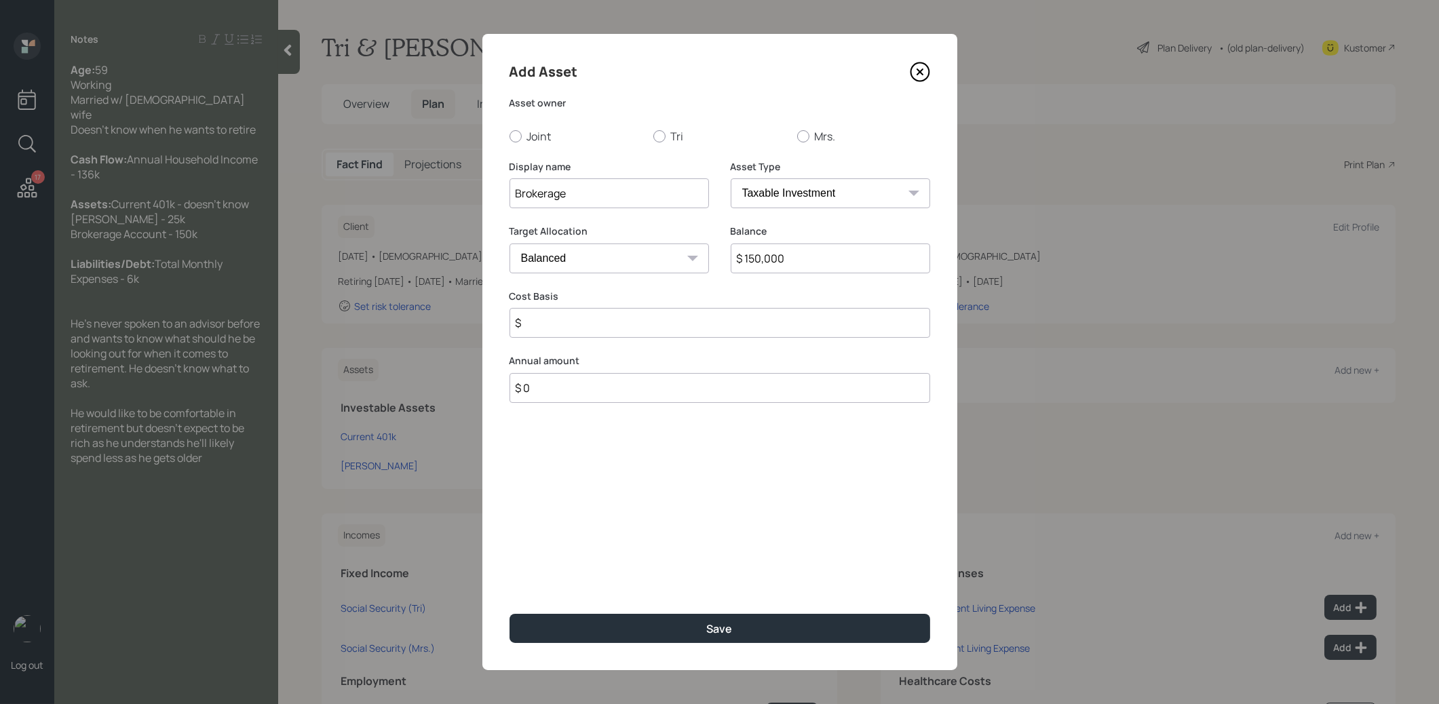
click at [656, 327] on input "$" at bounding box center [719, 323] width 421 height 30
type input "$ 1"
click at [653, 135] on div at bounding box center [659, 136] width 12 height 12
click at [653, 136] on input "Tri" at bounding box center [653, 136] width 1 height 1
radio input "true"
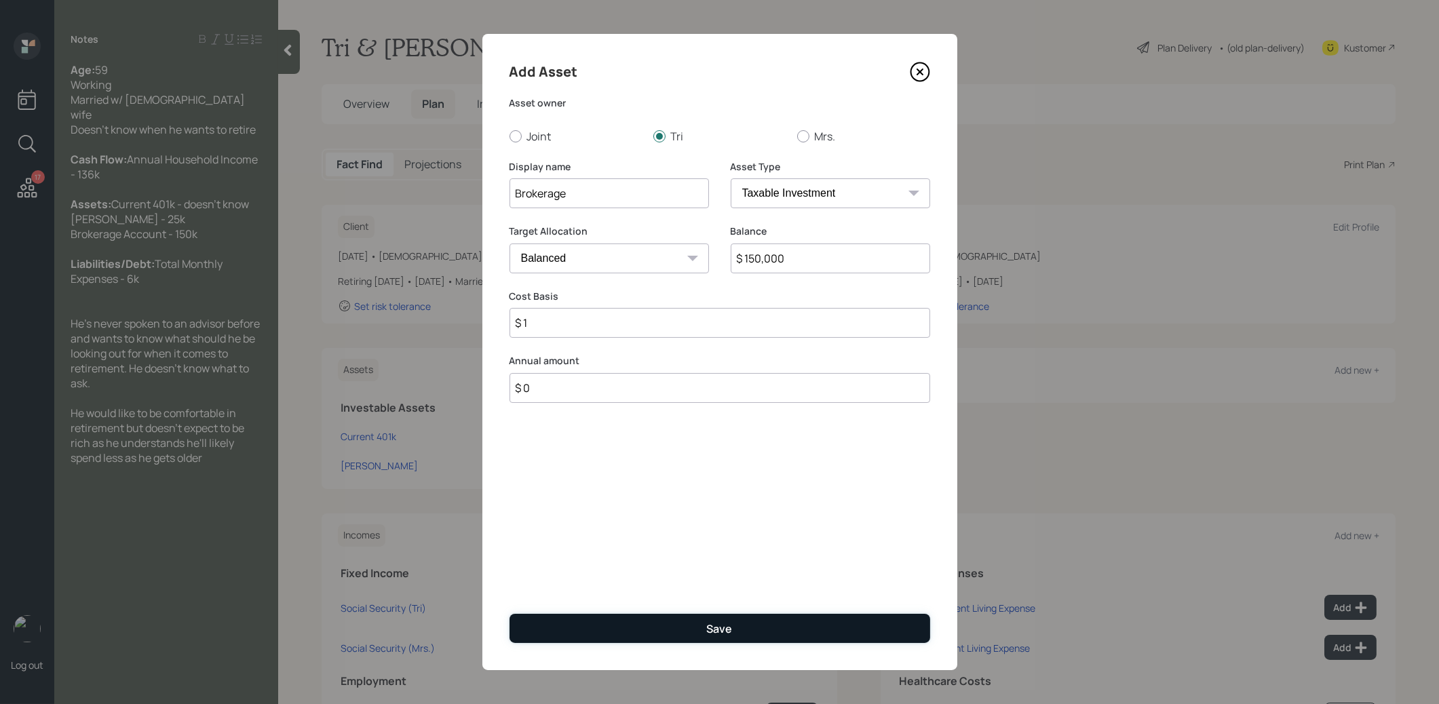
click at [635, 626] on button "Save" at bounding box center [719, 628] width 421 height 29
